Goal: Transaction & Acquisition: Obtain resource

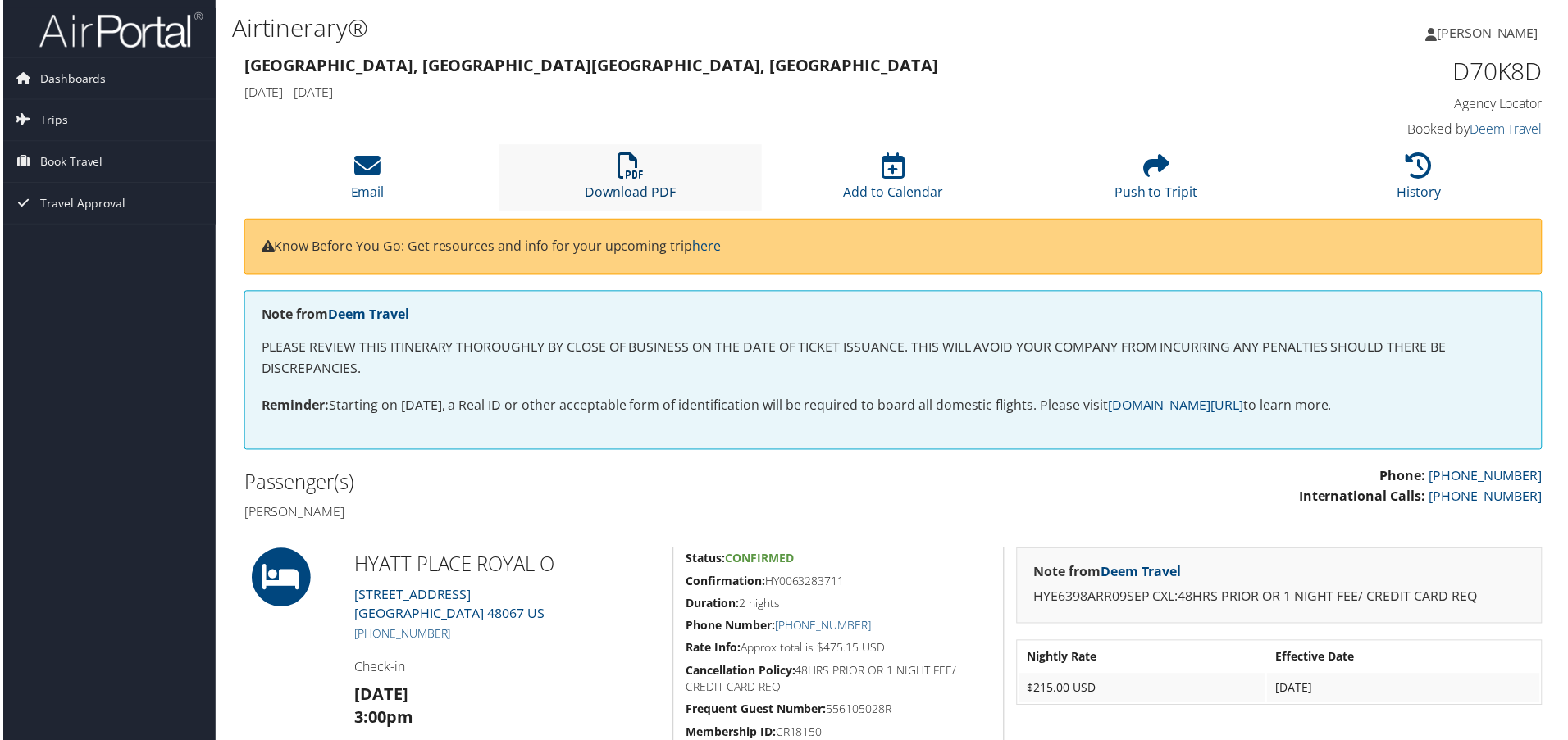
click at [629, 188] on link "Download PDF" at bounding box center [630, 182] width 91 height 39
click at [55, 116] on span "Trips" at bounding box center [51, 121] width 28 height 41
click at [74, 203] on link "Trips Missing Hotels" at bounding box center [106, 203] width 213 height 24
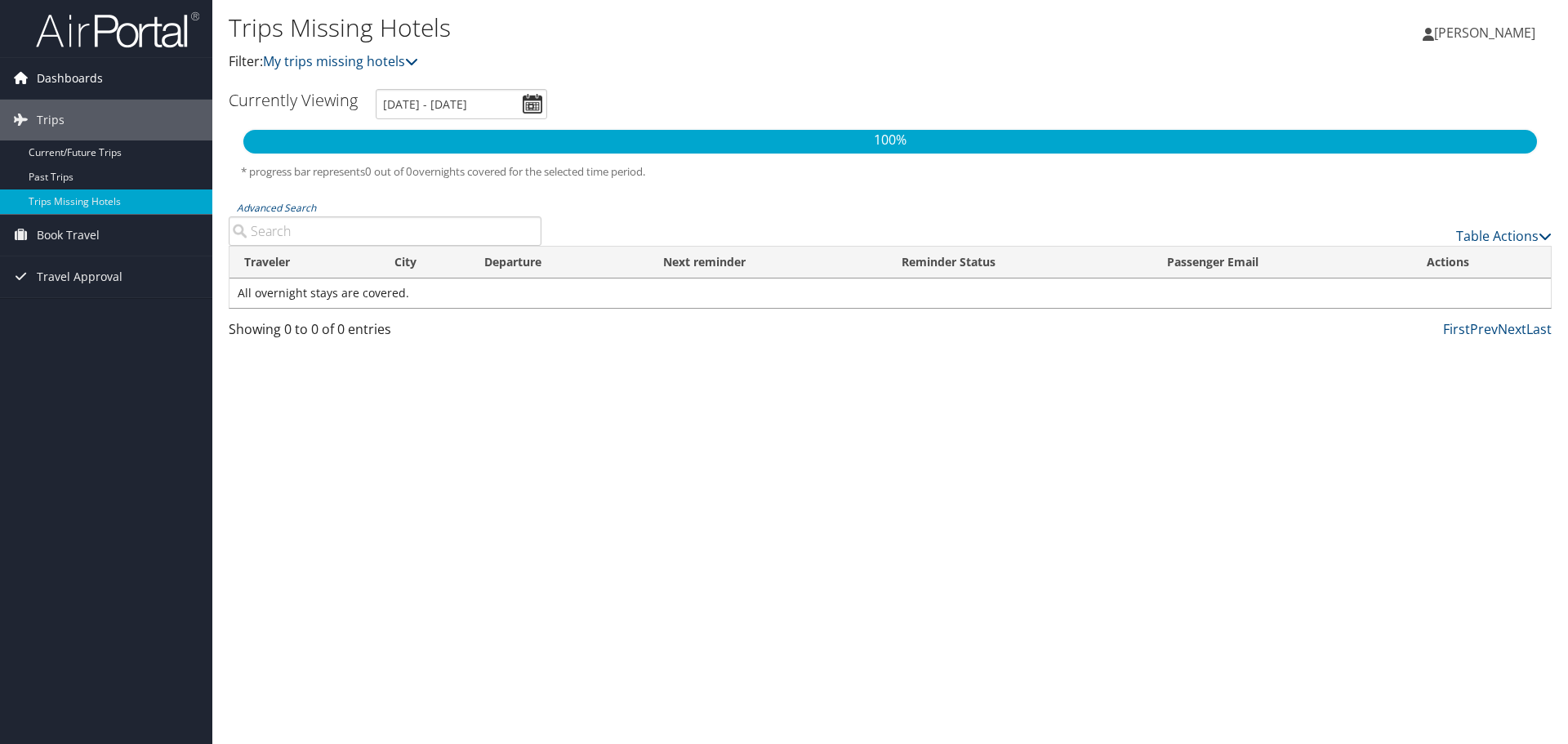
click at [47, 78] on span "Dashboards" at bounding box center [69, 79] width 66 height 41
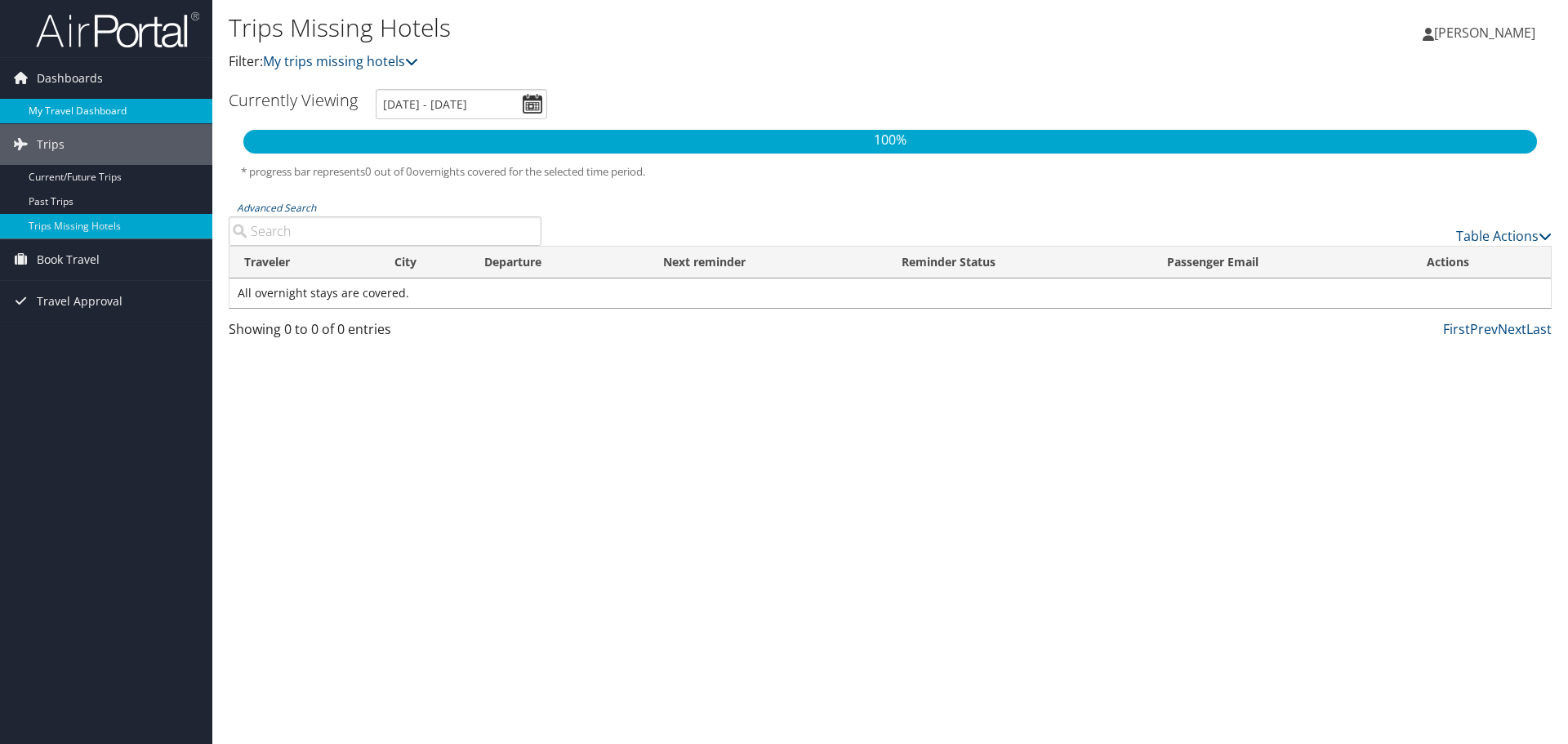
click at [74, 109] on link "My Travel Dashboard" at bounding box center [106, 111] width 212 height 24
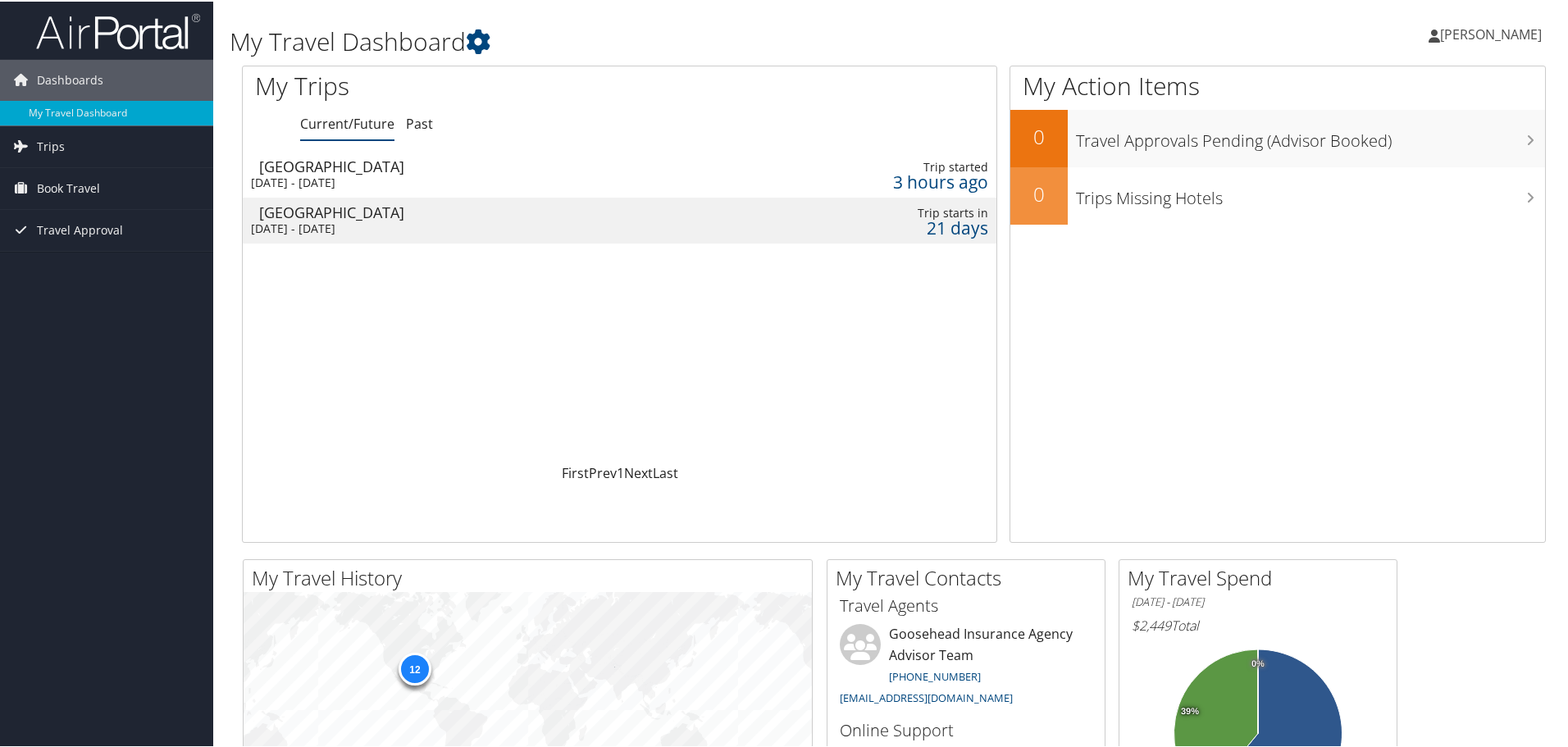
click at [373, 220] on div "Tue 30 Sep 2025 - Sat 4 Oct 2025" at bounding box center [464, 227] width 427 height 15
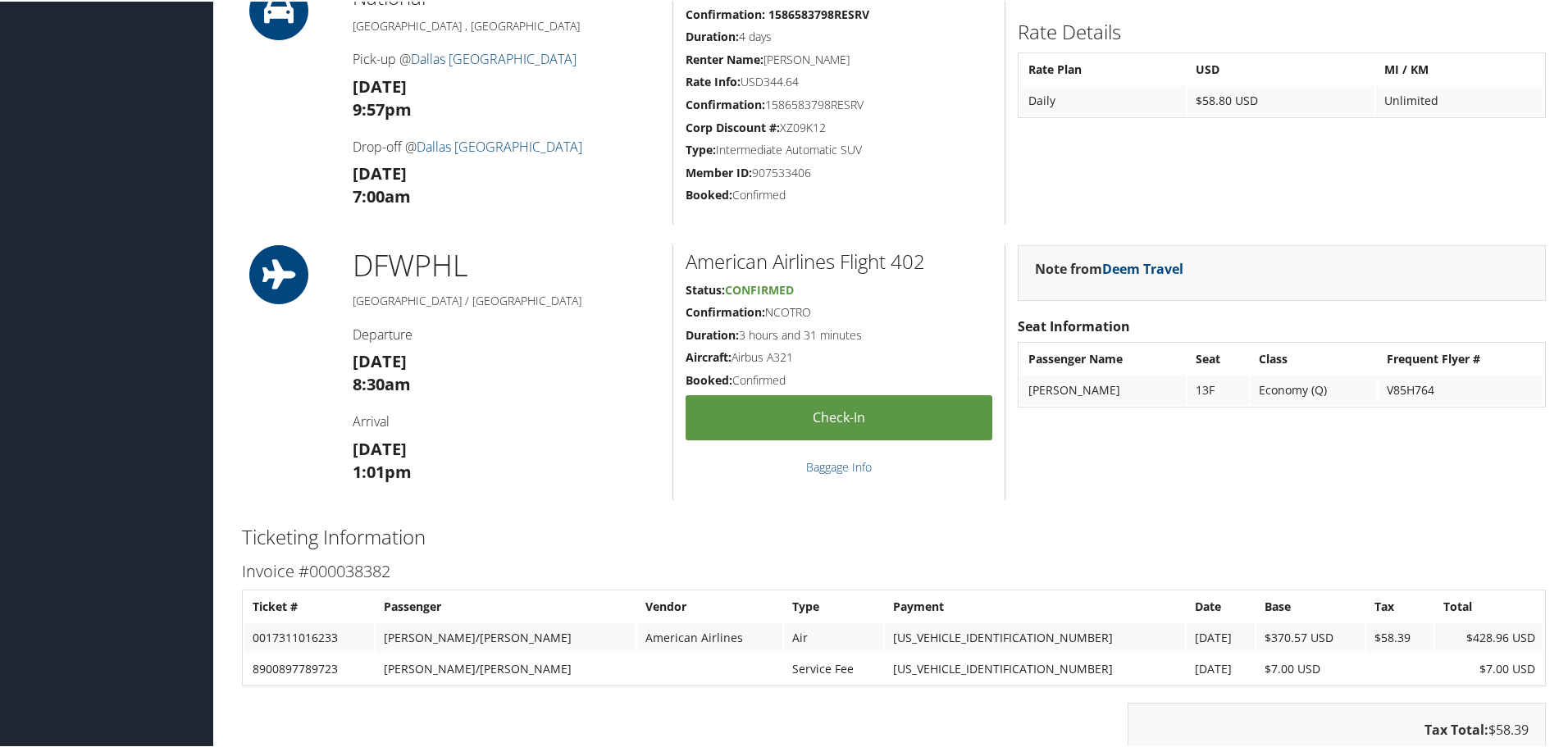
scroll to position [1578, 0]
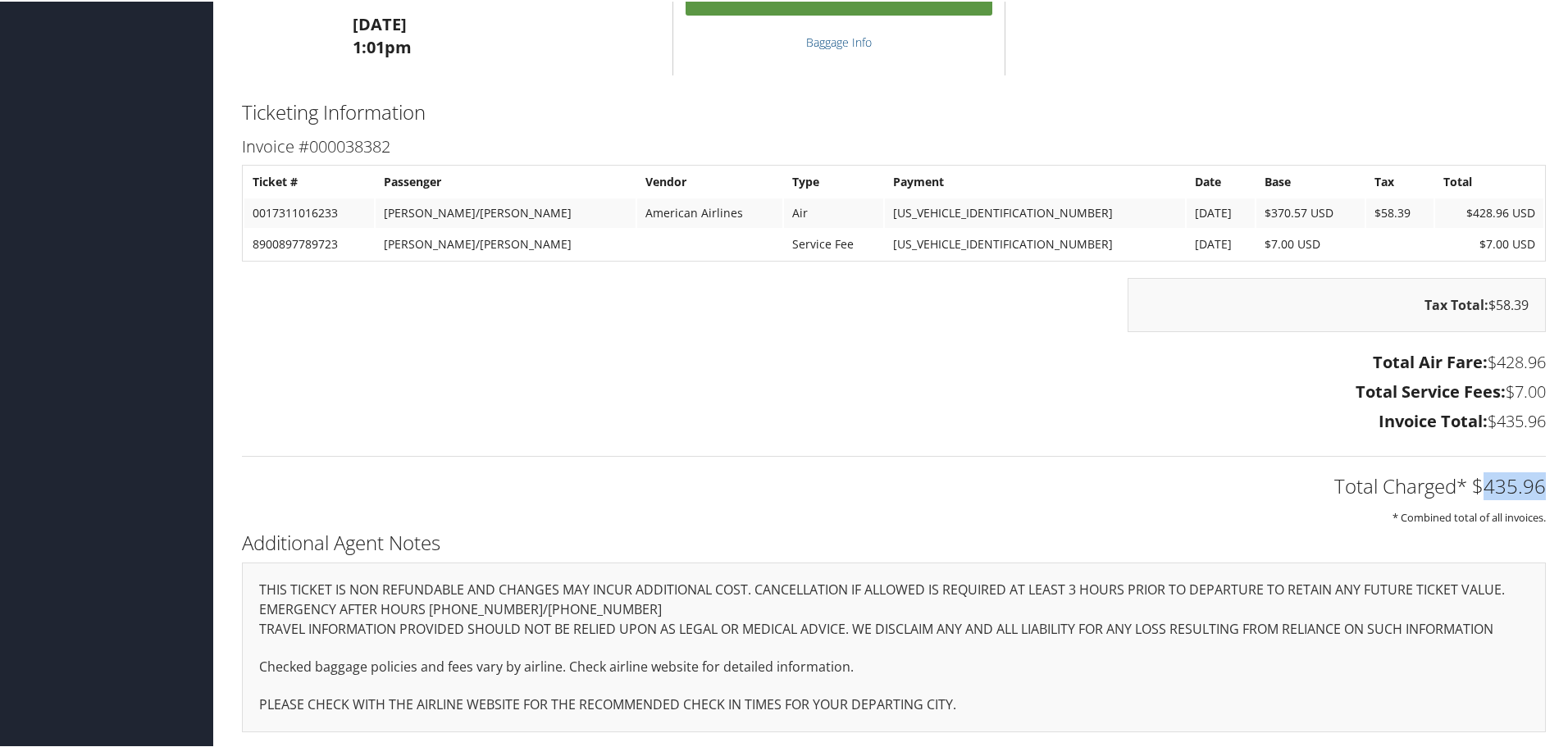
drag, startPoint x: 1539, startPoint y: 484, endPoint x: 1479, endPoint y: 486, distance: 60.0
click at [1479, 486] on h2 "Total Charged* $435.96" at bounding box center [894, 485] width 1304 height 28
copy h2 "435.96"
click at [753, 398] on h3 "Total Service Fees: $7.00" at bounding box center [894, 390] width 1304 height 23
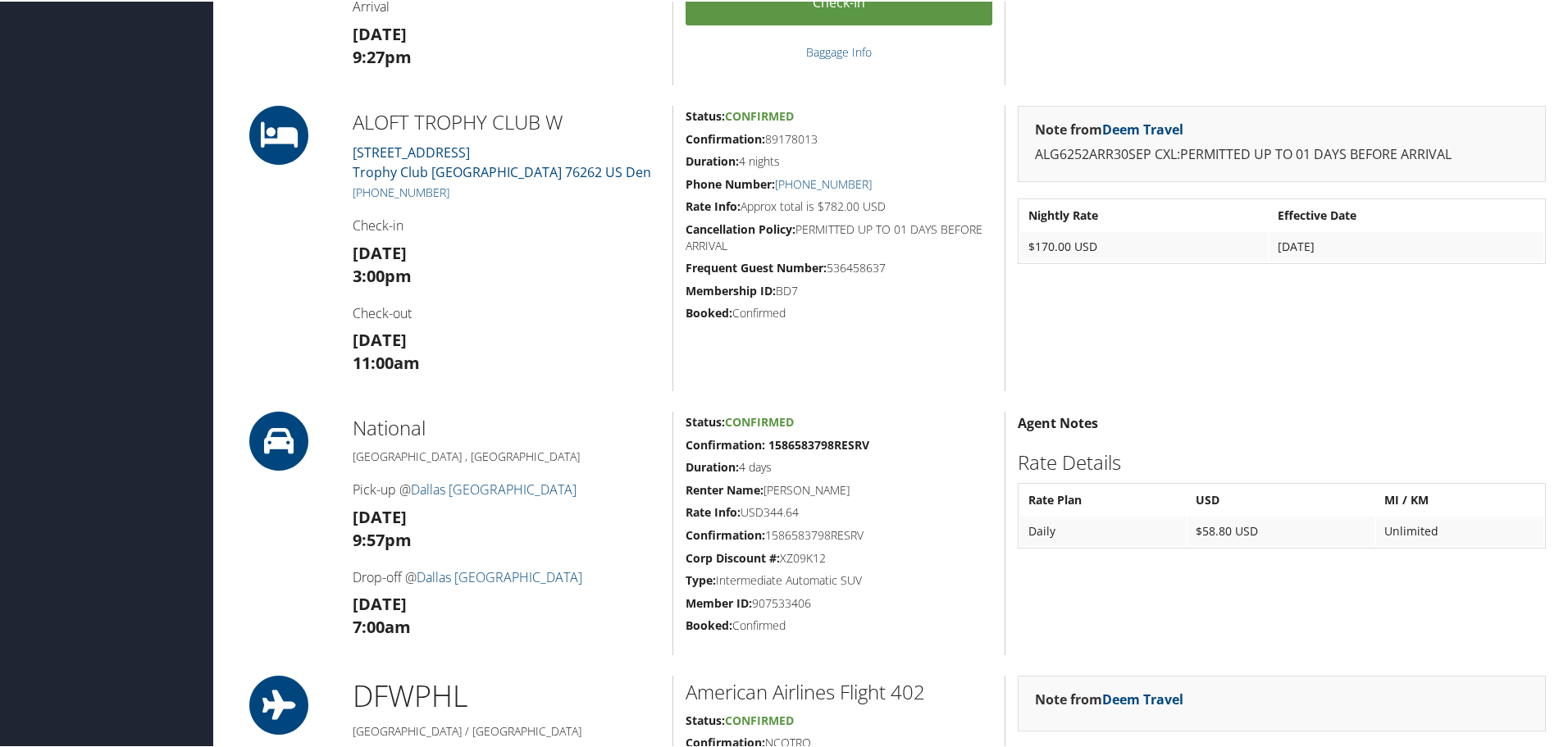
scroll to position [0, 0]
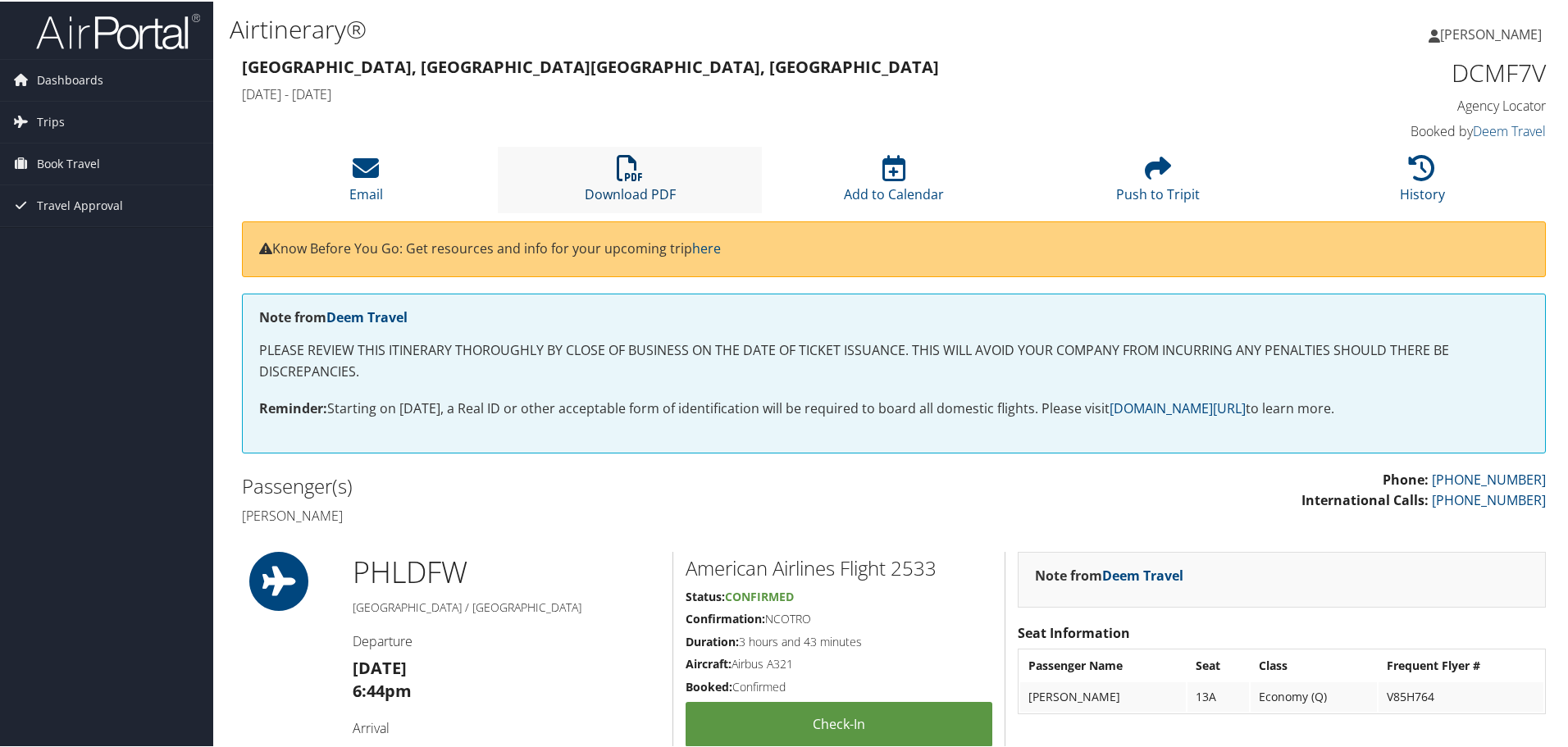
click at [619, 176] on icon at bounding box center [630, 166] width 26 height 26
